Goal: Task Accomplishment & Management: Complete application form

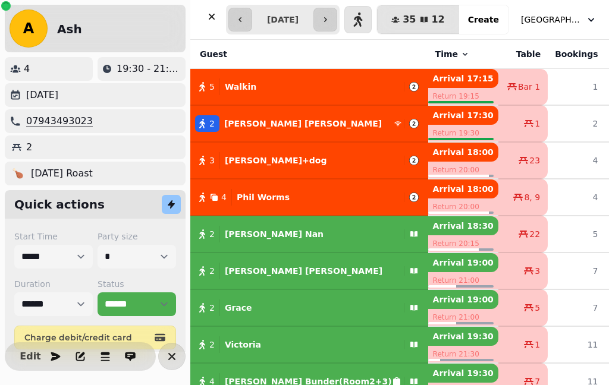
select select "**********"
select select "*"
select select "****"
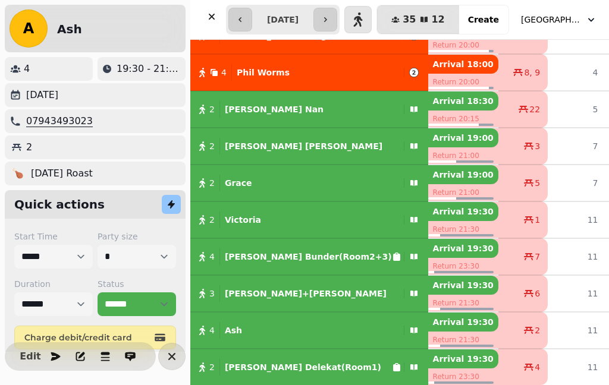
click at [209, 11] on icon "button" at bounding box center [212, 17] width 12 height 12
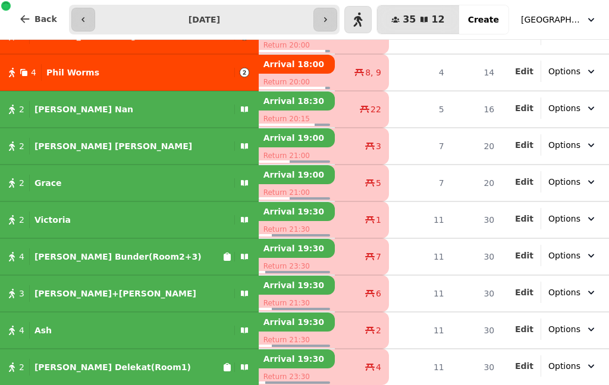
click at [363, 17] on icon "button" at bounding box center [358, 19] width 9 height 14
select select "**********"
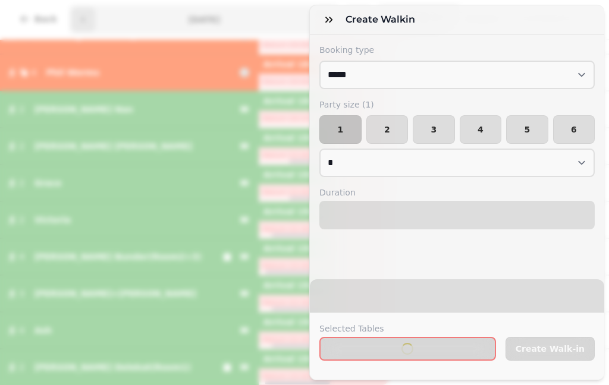
select select "****"
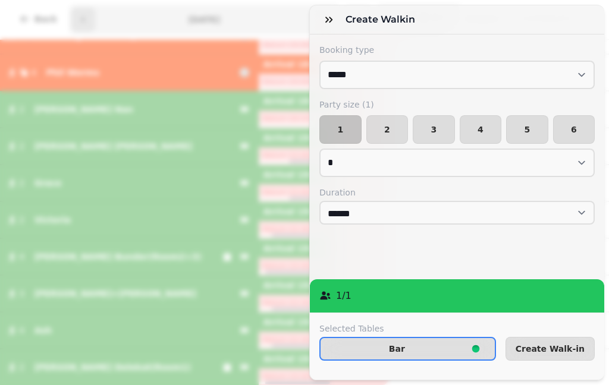
click at [482, 125] on span "4" at bounding box center [481, 129] width 22 height 8
select select "*"
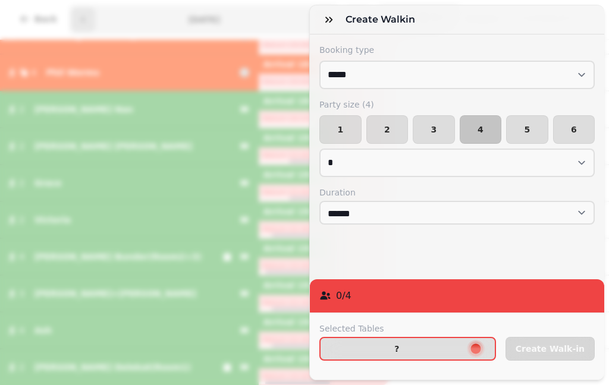
click at [422, 346] on span "?" at bounding box center [397, 349] width 134 height 8
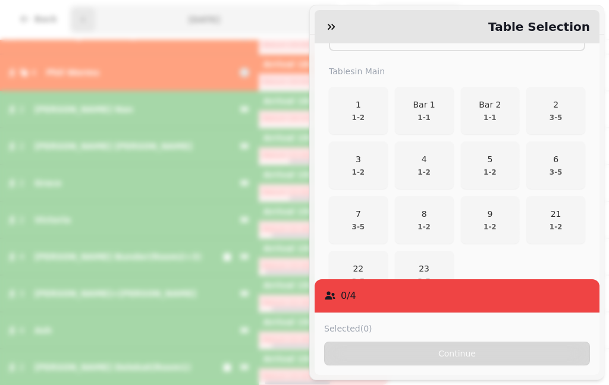
scroll to position [244, 0]
click at [563, 100] on p "2" at bounding box center [556, 106] width 13 height 12
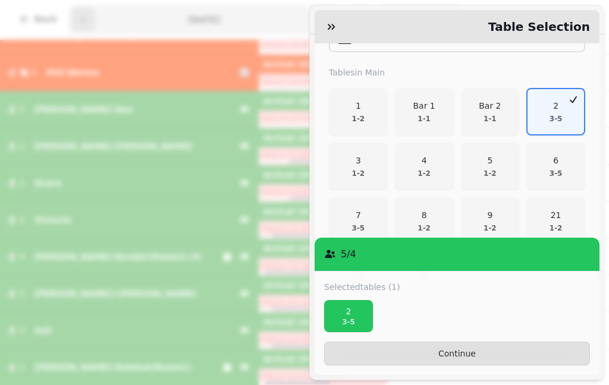
click at [567, 88] on button "2 3 - 5" at bounding box center [555, 112] width 59 height 48
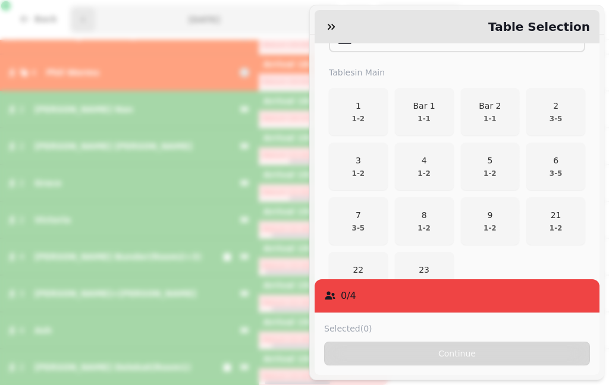
click at [419, 264] on p "23" at bounding box center [424, 270] width 13 height 12
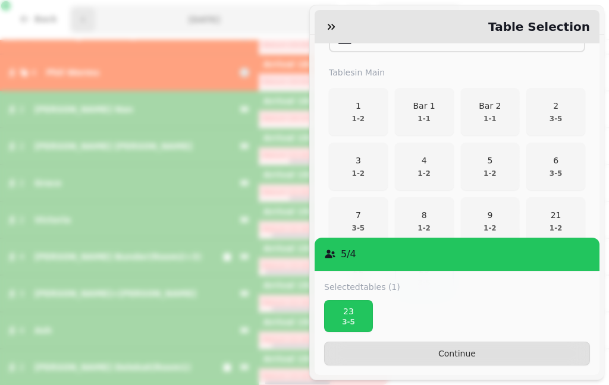
click at [427, 353] on button "Continue" at bounding box center [457, 354] width 266 height 24
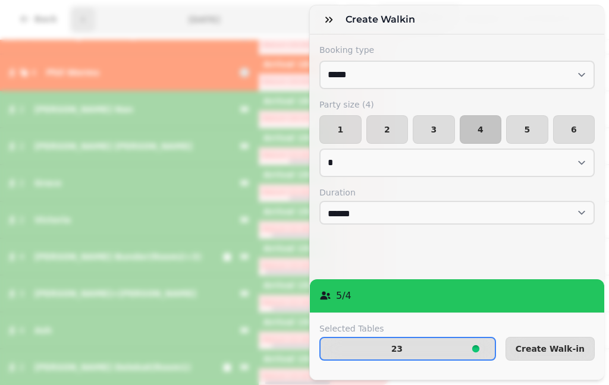
click at [546, 358] on button "Create Walk-in" at bounding box center [550, 349] width 89 height 24
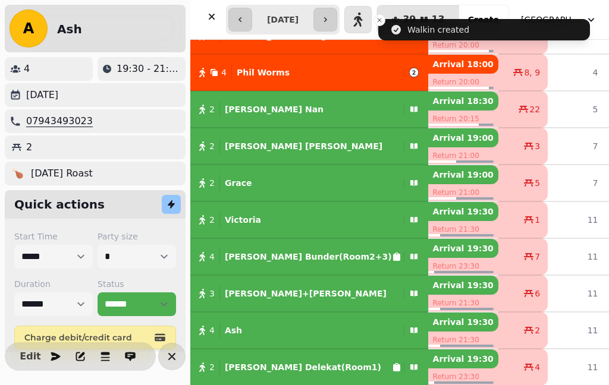
click at [206, 17] on icon "button" at bounding box center [212, 17] width 12 height 12
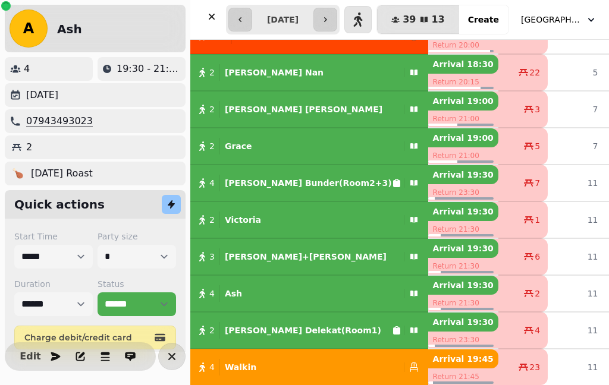
scroll to position [162, 0]
click at [207, 20] on icon "button" at bounding box center [212, 17] width 12 height 12
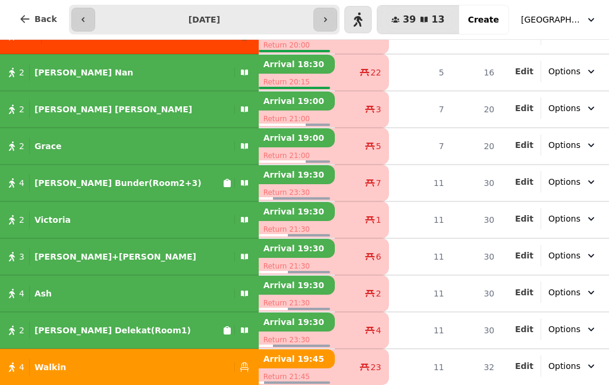
click at [587, 14] on icon "button" at bounding box center [591, 20] width 12 height 12
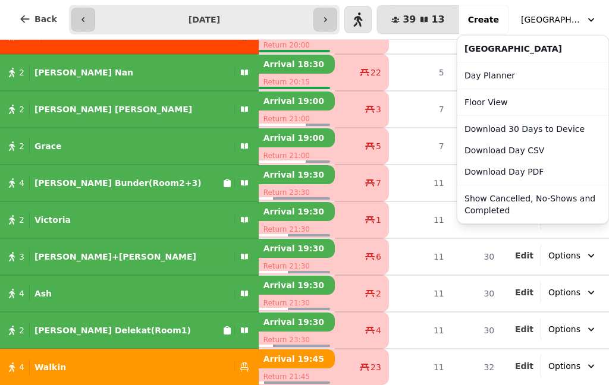
click at [522, 203] on button "Show Cancelled, No-Shows and Completed" at bounding box center [533, 204] width 146 height 33
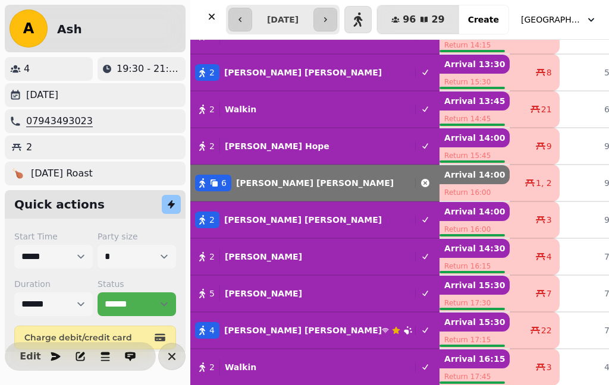
click at [573, 15] on span "[GEOGRAPHIC_DATA]" at bounding box center [550, 20] width 59 height 12
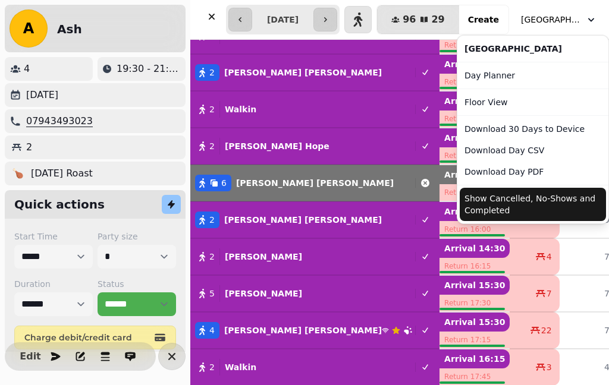
click at [532, 76] on link "Day Planner" at bounding box center [533, 75] width 146 height 21
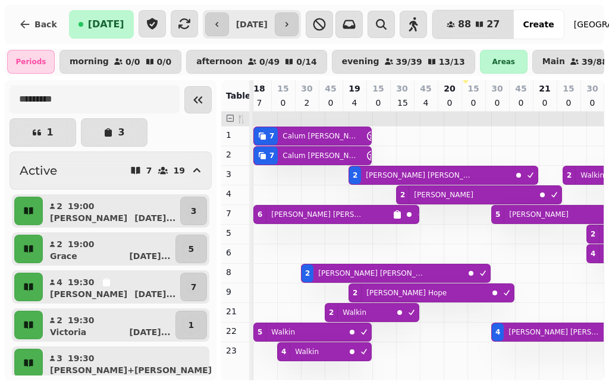
scroll to position [0, 482]
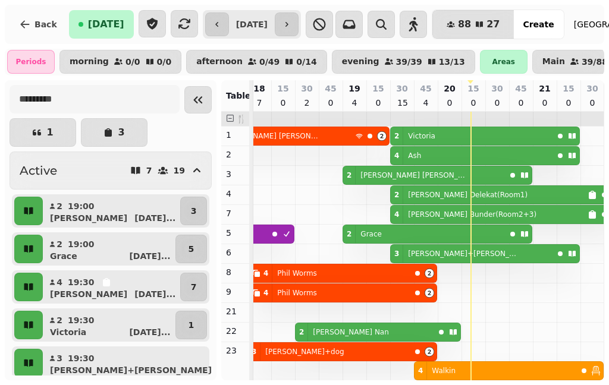
click at [420, 26] on icon "button" at bounding box center [413, 24] width 14 height 14
select select "**********"
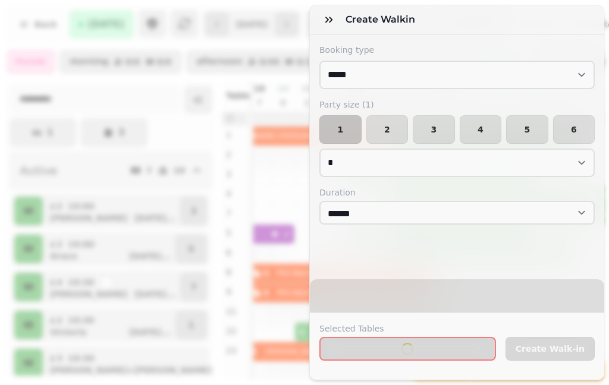
select select "****"
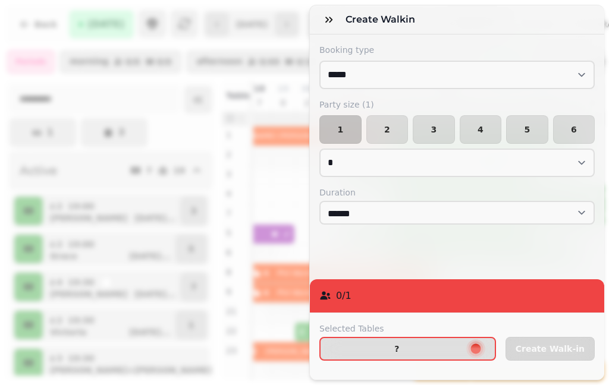
click at [394, 128] on span "2" at bounding box center [387, 129] width 22 height 8
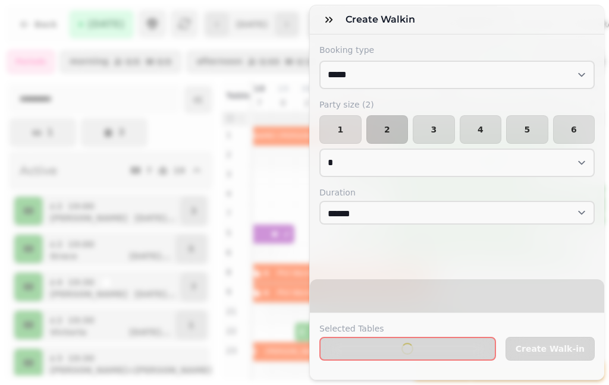
select select "*"
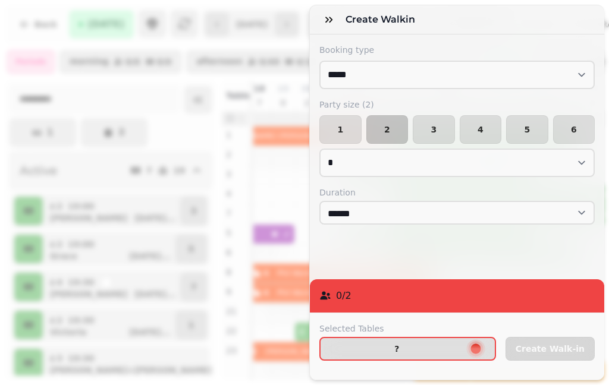
click at [563, 346] on span "Create Walk-in" at bounding box center [550, 349] width 69 height 8
click at [558, 350] on span "Create Walk-in" at bounding box center [550, 349] width 69 height 8
click at [424, 349] on span "?" at bounding box center [397, 349] width 134 height 8
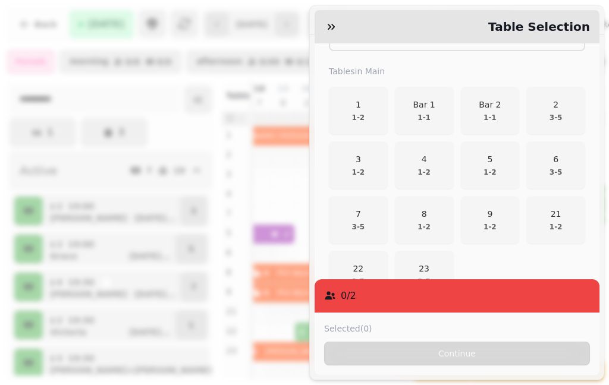
scroll to position [244, 0]
click at [488, 209] on div "9 1 - 2" at bounding box center [490, 221] width 13 height 24
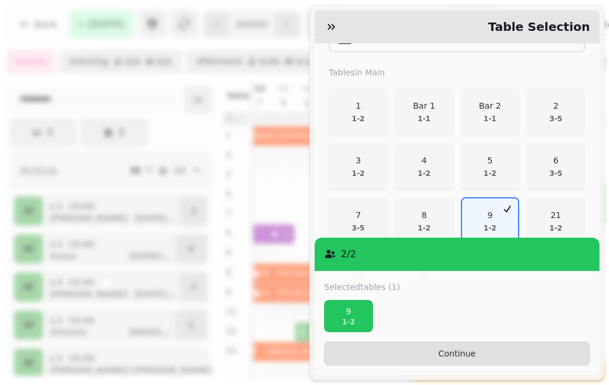
click at [459, 358] on span "Continue" at bounding box center [457, 354] width 246 height 8
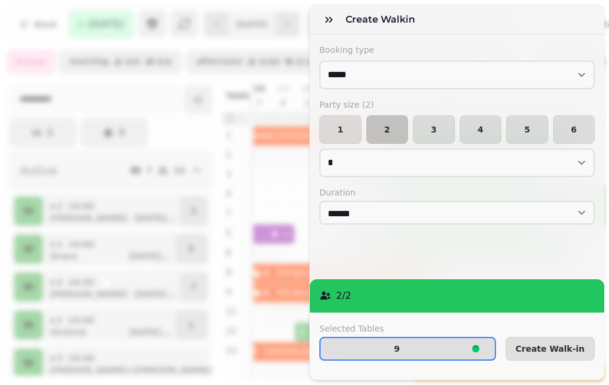
click at [563, 348] on span "Create Walk-in" at bounding box center [550, 349] width 69 height 8
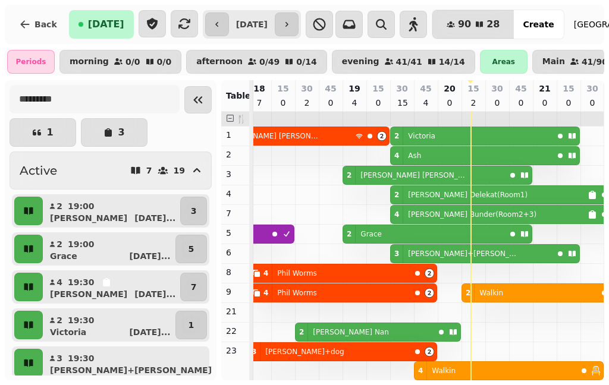
click at [191, 103] on icon "Collapse sidebar" at bounding box center [198, 100] width 14 height 14
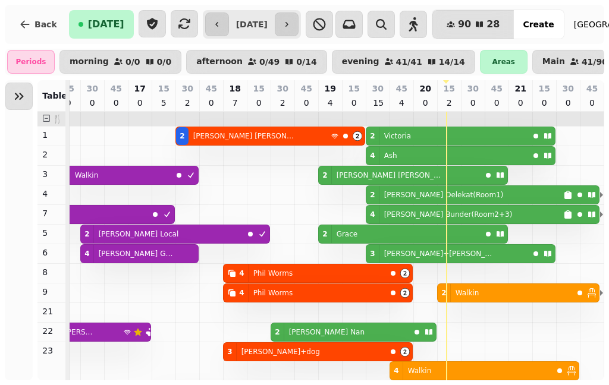
scroll to position [0, 322]
click at [608, 24] on span "[GEOGRAPHIC_DATA]" at bounding box center [603, 24] width 59 height 12
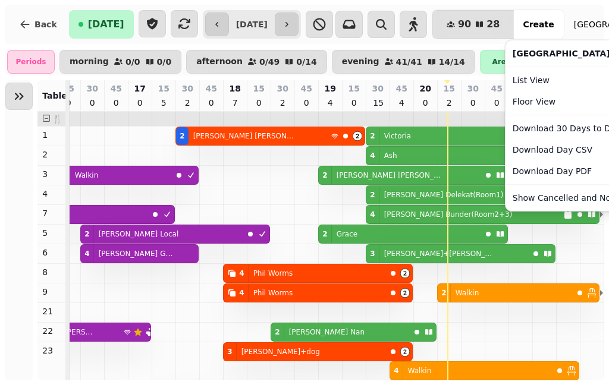
click at [575, 77] on link "List View" at bounding box center [581, 80] width 146 height 21
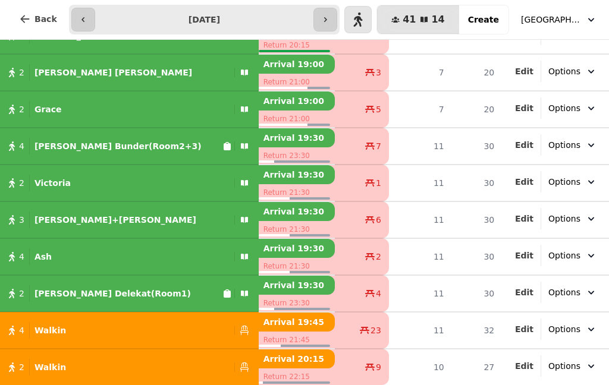
scroll to position [199, 0]
